Goal: Transaction & Acquisition: Purchase product/service

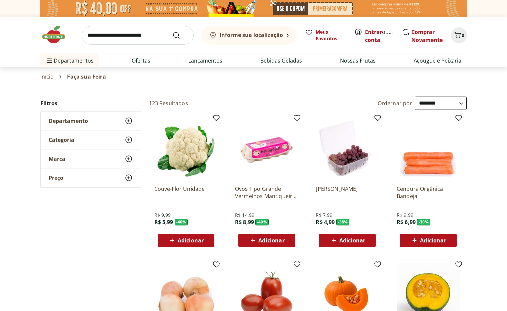
select select "**********"
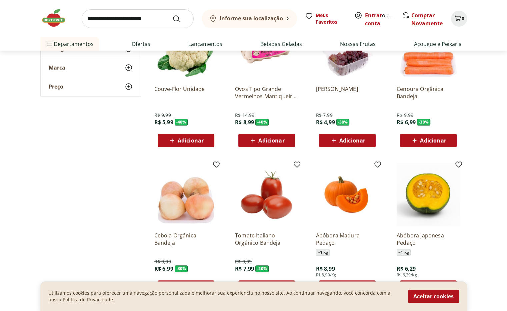
scroll to position [99, 0]
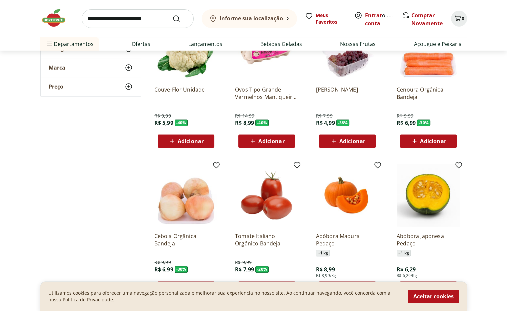
click at [271, 145] on span "Adicionar" at bounding box center [267, 141] width 36 height 8
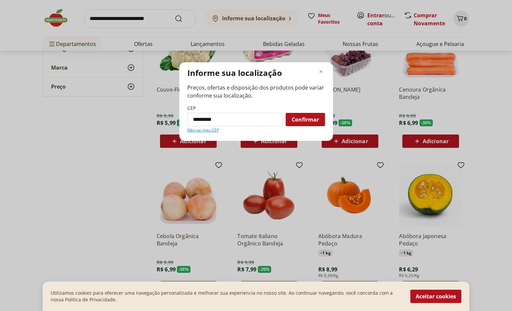
type input "*********"
click at [307, 118] on span "Confirmar" at bounding box center [305, 119] width 27 height 5
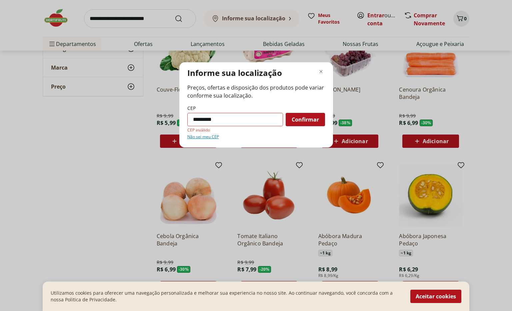
click at [309, 117] on span "Confirmar" at bounding box center [305, 119] width 27 height 5
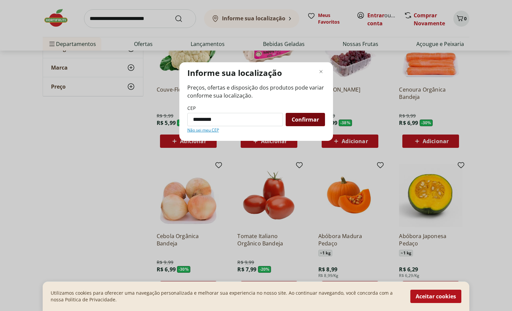
type input "*********"
click at [312, 124] on div "Confirmar" at bounding box center [305, 119] width 39 height 13
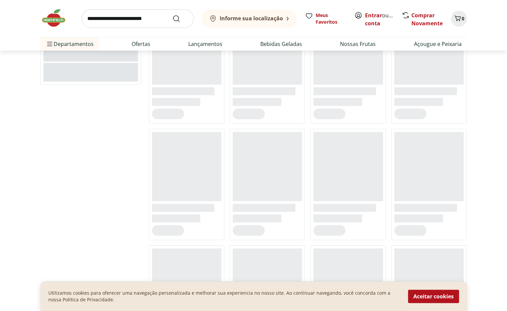
click at [309, 115] on ul at bounding box center [308, 184] width 318 height 345
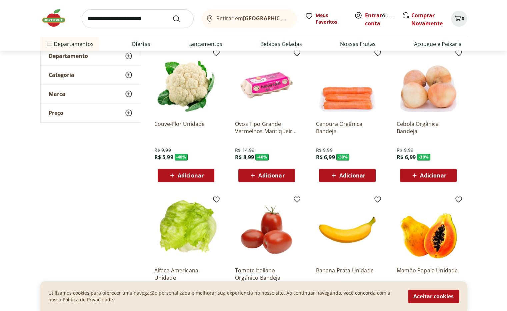
scroll to position [75, 0]
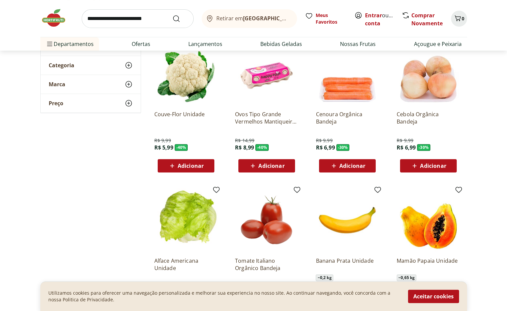
click at [284, 170] on div "Adicionar" at bounding box center [267, 166] width 46 height 12
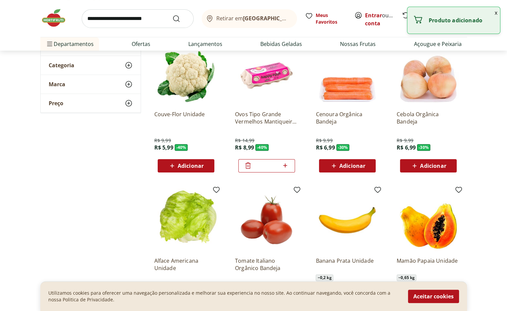
click at [361, 167] on span "Adicionar" at bounding box center [352, 165] width 26 height 5
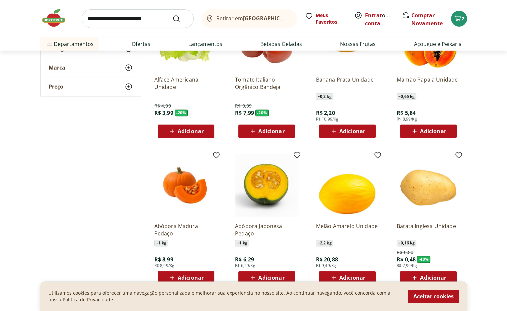
scroll to position [257, 0]
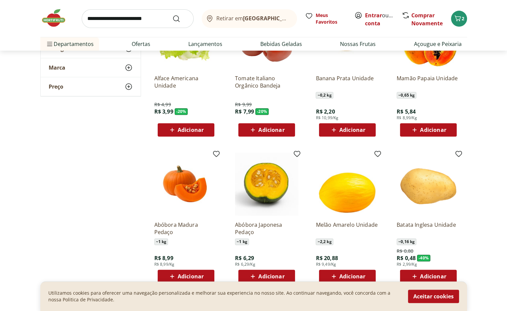
click at [286, 133] on div "Adicionar" at bounding box center [267, 130] width 46 height 12
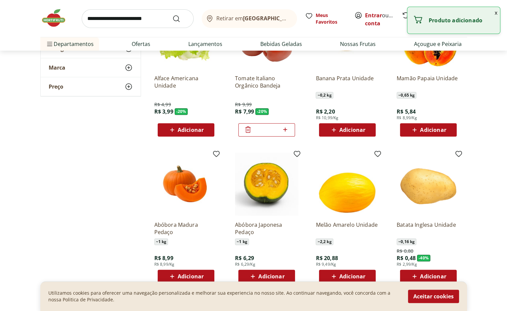
click at [285, 133] on icon at bounding box center [285, 130] width 8 height 8
type input "*"
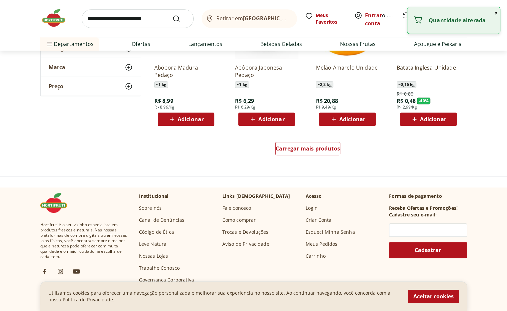
scroll to position [418, 0]
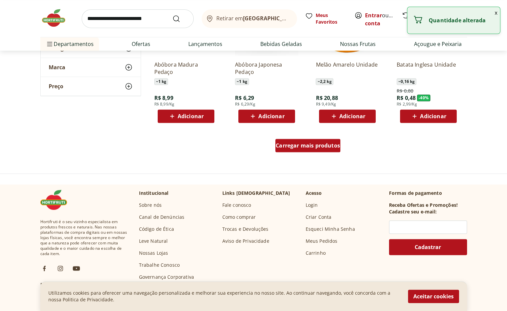
click at [326, 148] on span "Carregar mais produtos" at bounding box center [308, 145] width 64 height 5
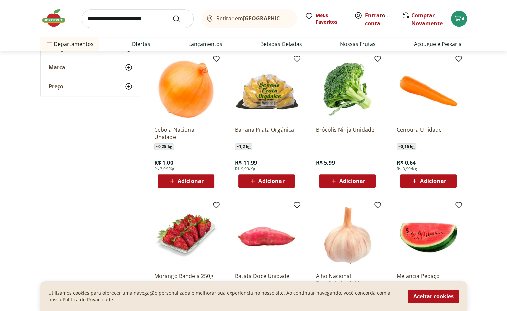
scroll to position [496, 0]
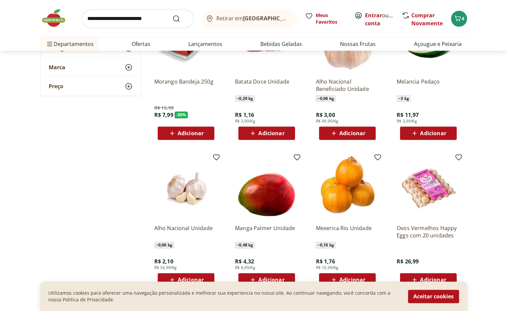
scroll to position [689, 0]
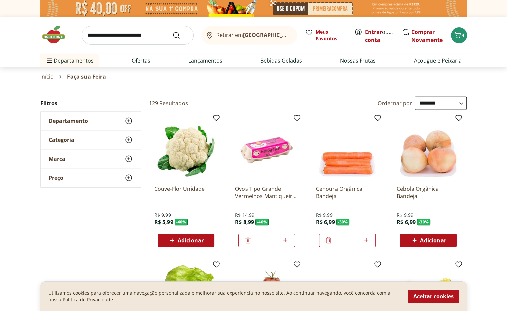
click at [288, 242] on icon at bounding box center [285, 240] width 8 height 8
type input "*"
click at [404, 29] on icon at bounding box center [406, 32] width 6 height 6
